Goal: Communication & Community: Share content

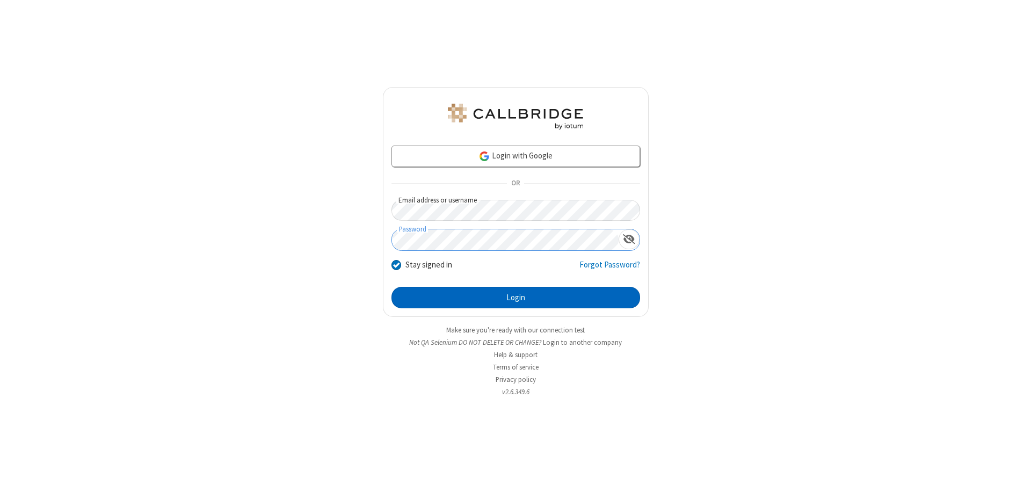
click at [516, 298] on button "Login" at bounding box center [515, 297] width 249 height 21
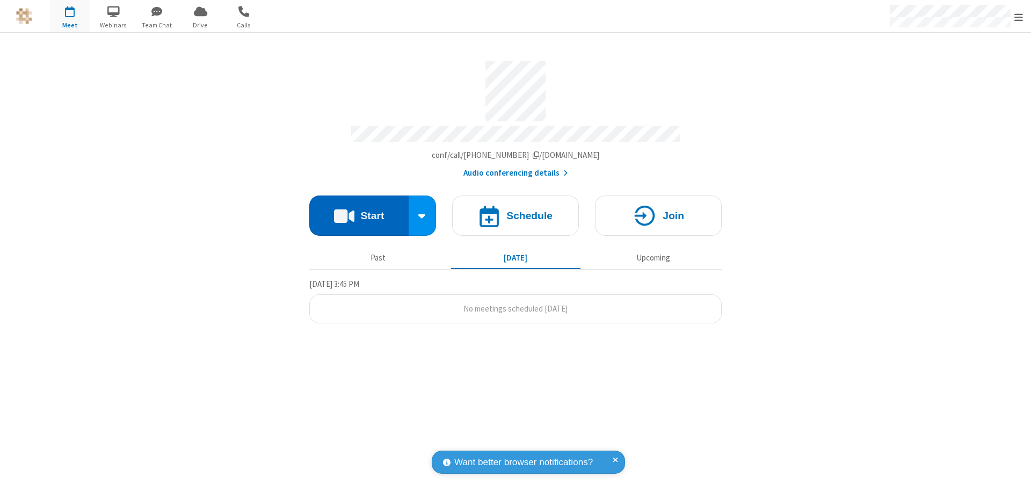
click at [359, 211] on button "Start" at bounding box center [358, 215] width 99 height 40
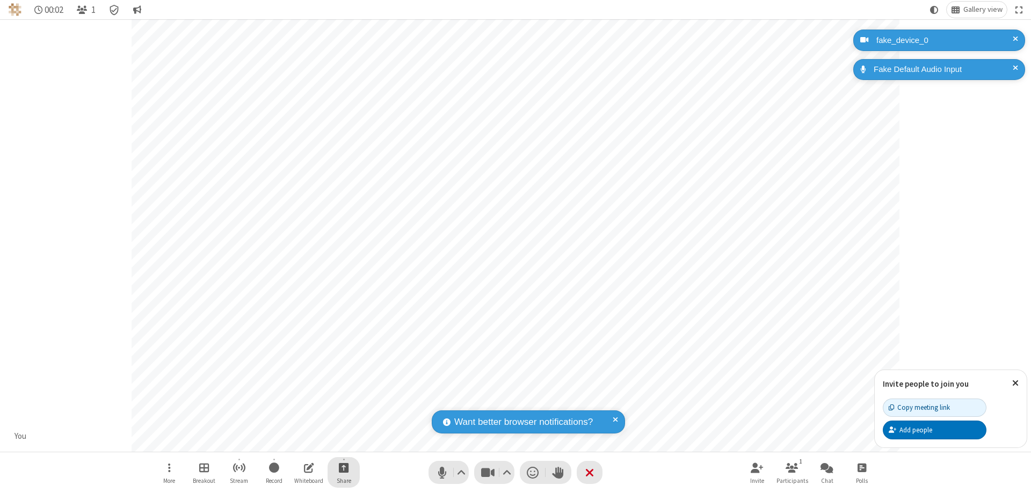
click at [344, 467] on span "Start sharing" at bounding box center [344, 467] width 10 height 13
click at [343, 402] on span "Share additional camera" at bounding box center [349, 404] width 79 height 9
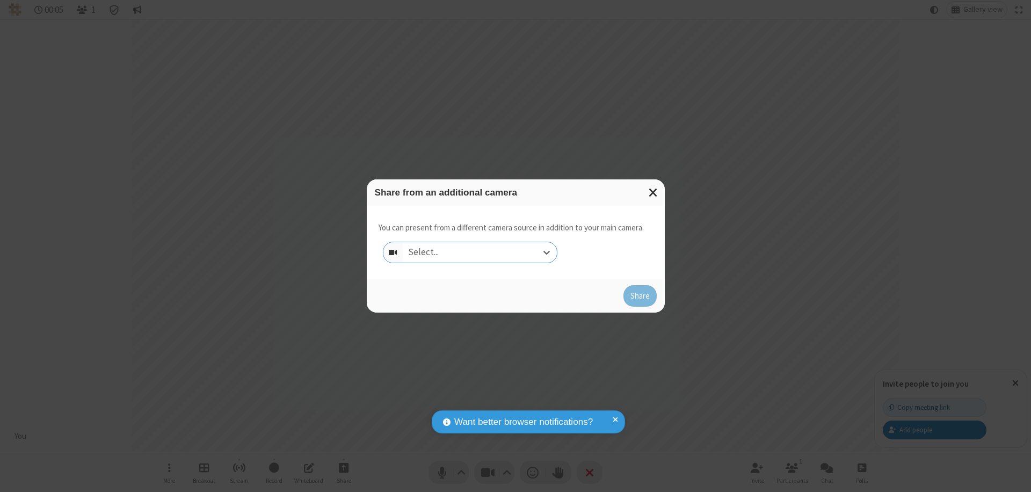
click at [480, 252] on div "Select..." at bounding box center [480, 252] width 154 height 20
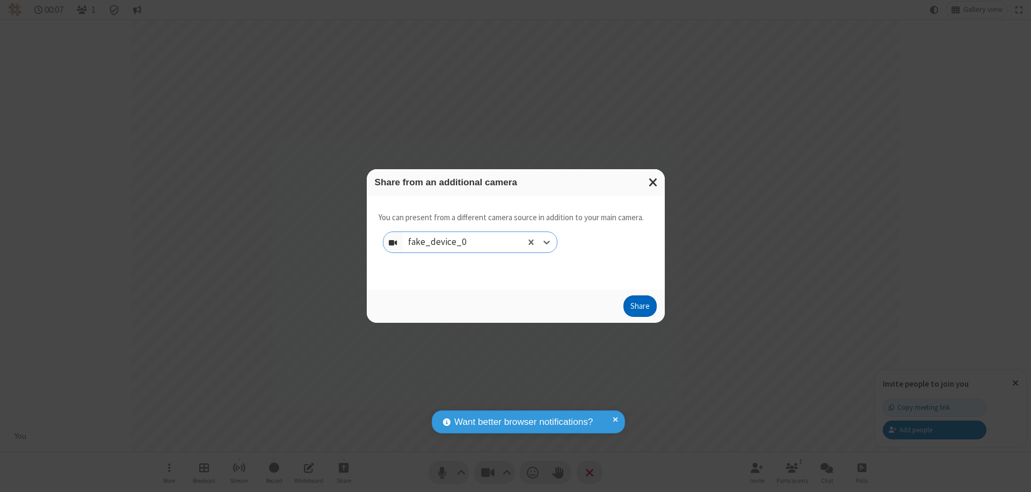
click at [640, 308] on button "Share" at bounding box center [639, 305] width 33 height 21
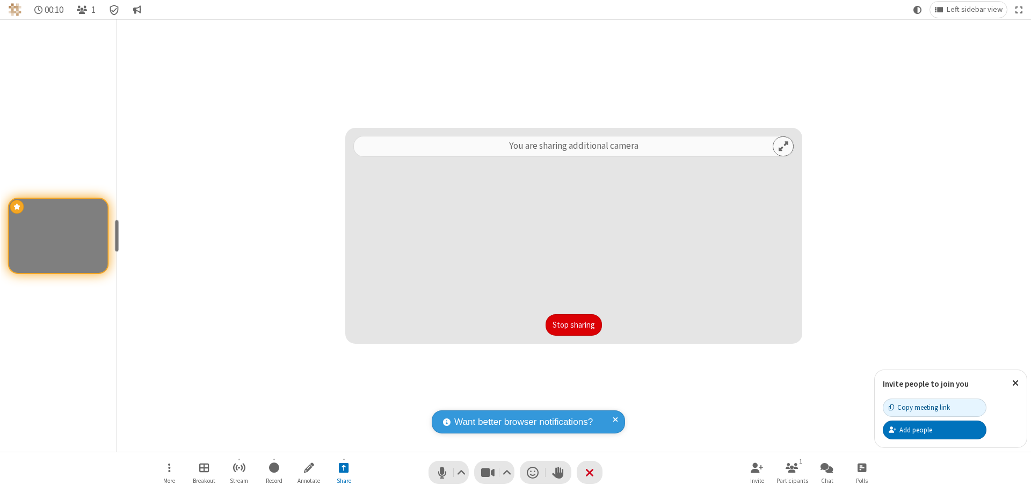
click at [574, 325] on button "Stop sharing" at bounding box center [574, 324] width 56 height 21
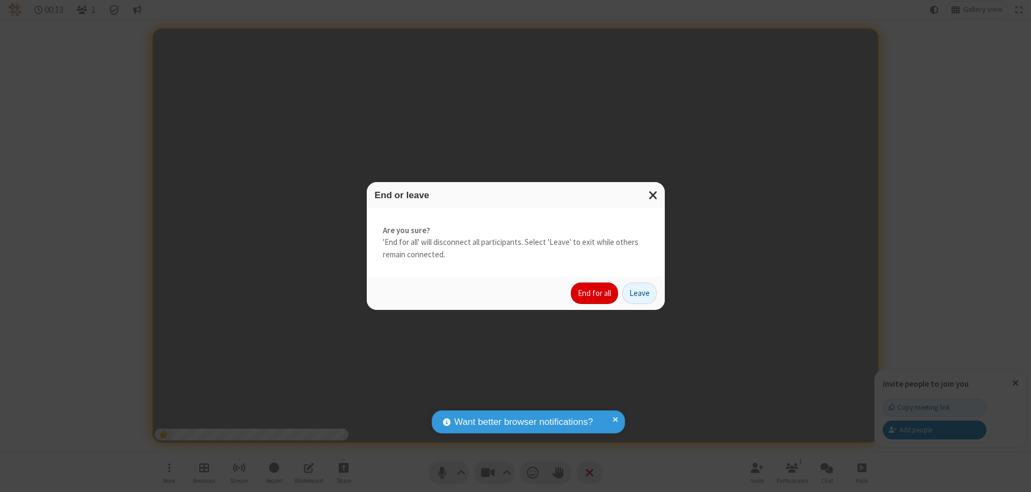
click at [595, 293] on button "End for all" at bounding box center [594, 292] width 47 height 21
